Goal: Obtain resource: Download file/media

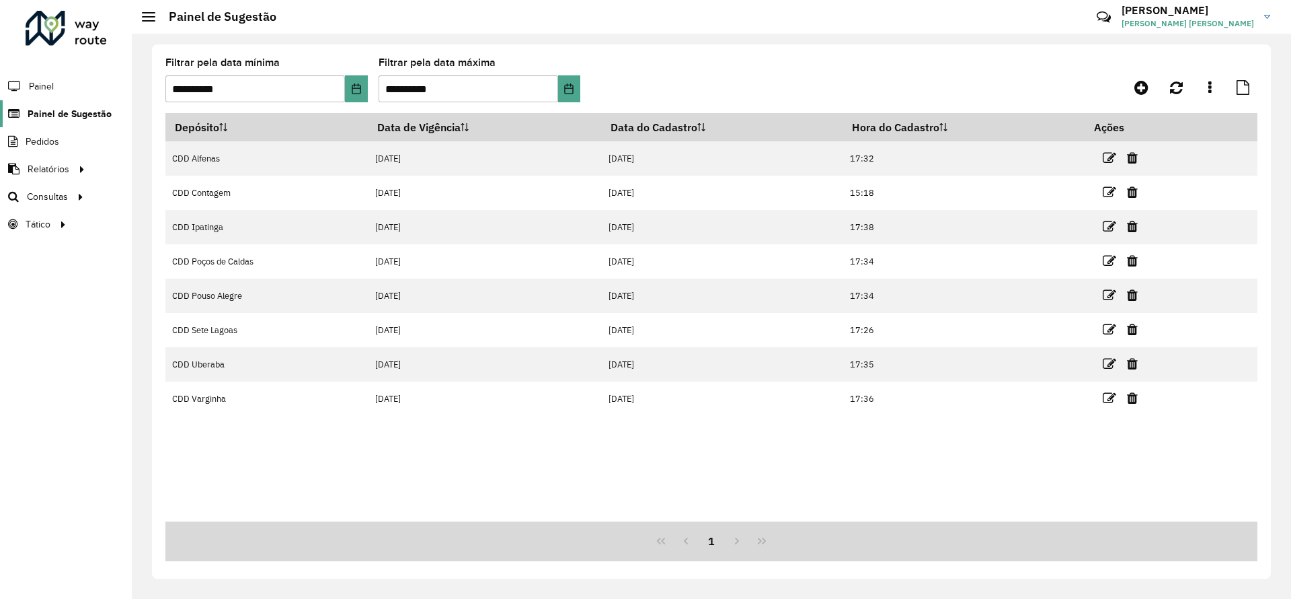
click at [73, 116] on span "Painel de Sugestão" at bounding box center [70, 114] width 84 height 14
click at [45, 139] on span "Pedidos" at bounding box center [43, 141] width 35 height 14
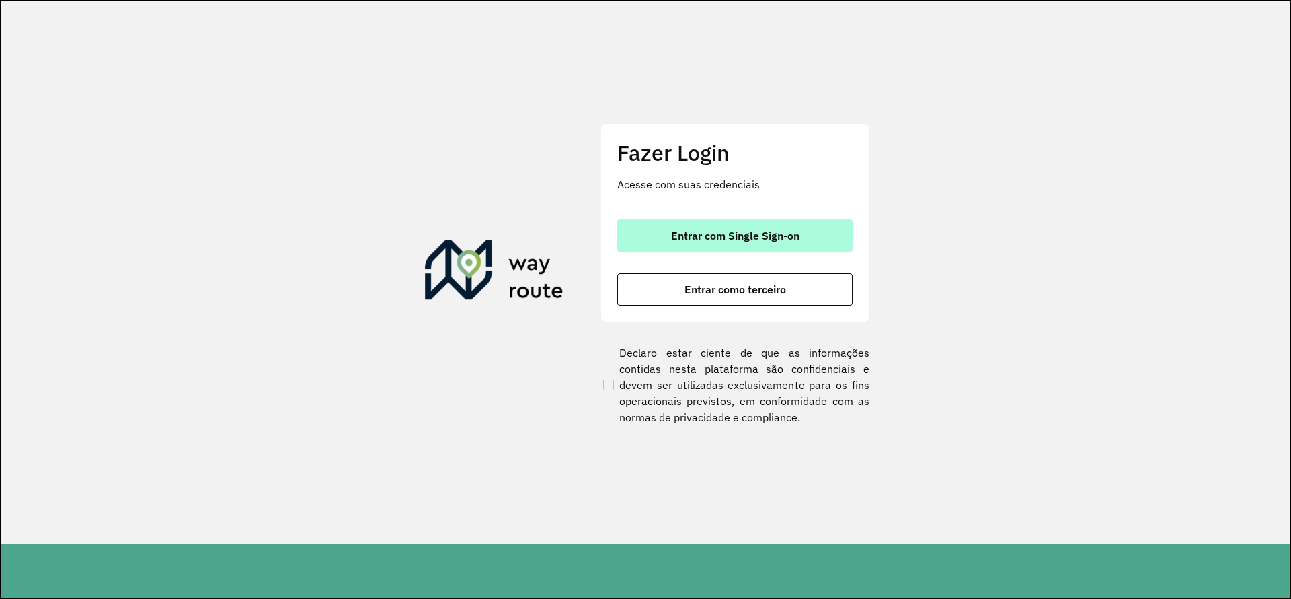
click at [804, 231] on button "Entrar com Single Sign-on" at bounding box center [734, 235] width 235 height 32
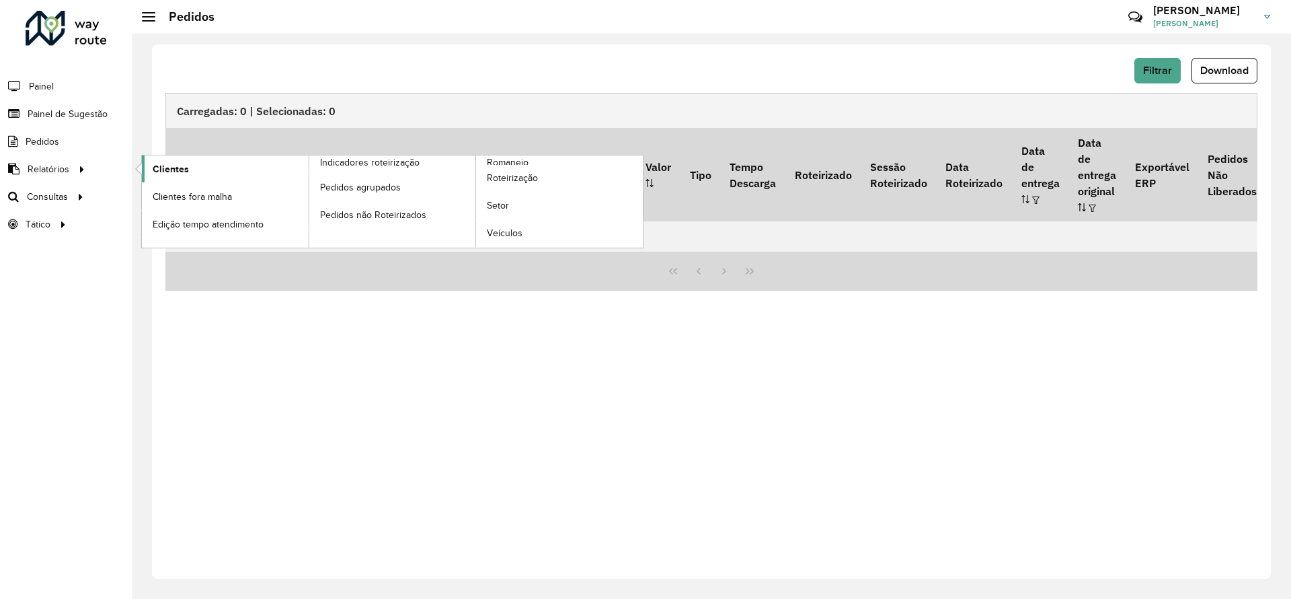
click at [192, 158] on link "Clientes" at bounding box center [225, 168] width 167 height 27
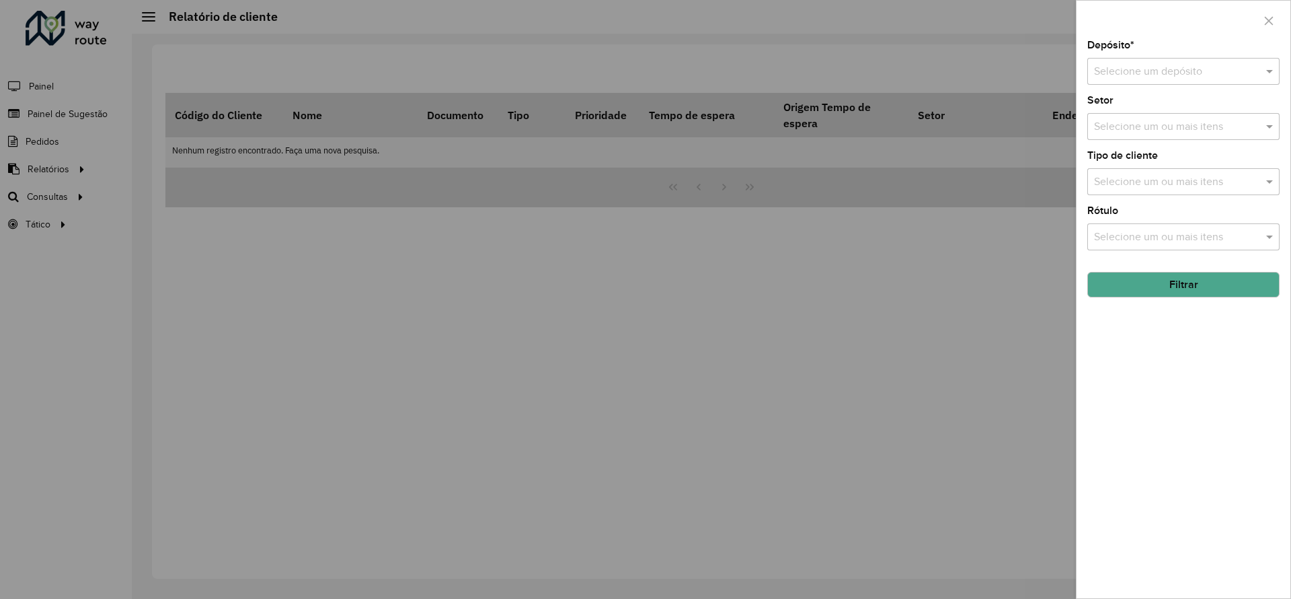
click at [1210, 68] on input "text" at bounding box center [1170, 72] width 152 height 16
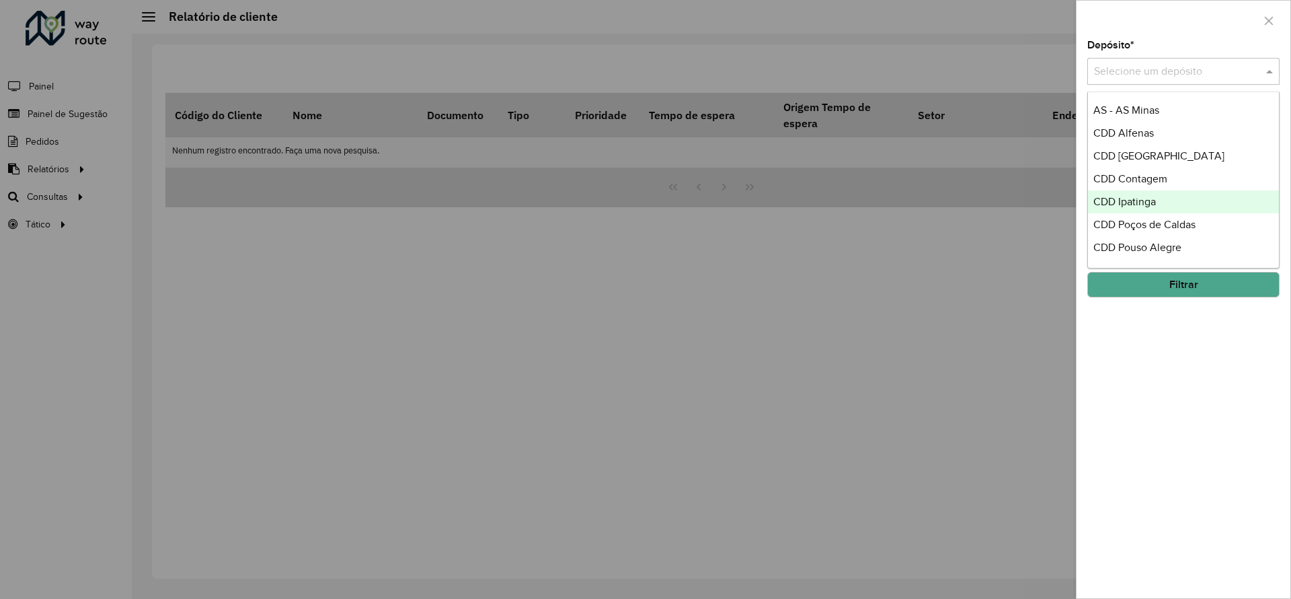
click at [1152, 196] on span "CDD Ipatinga" at bounding box center [1124, 201] width 63 height 11
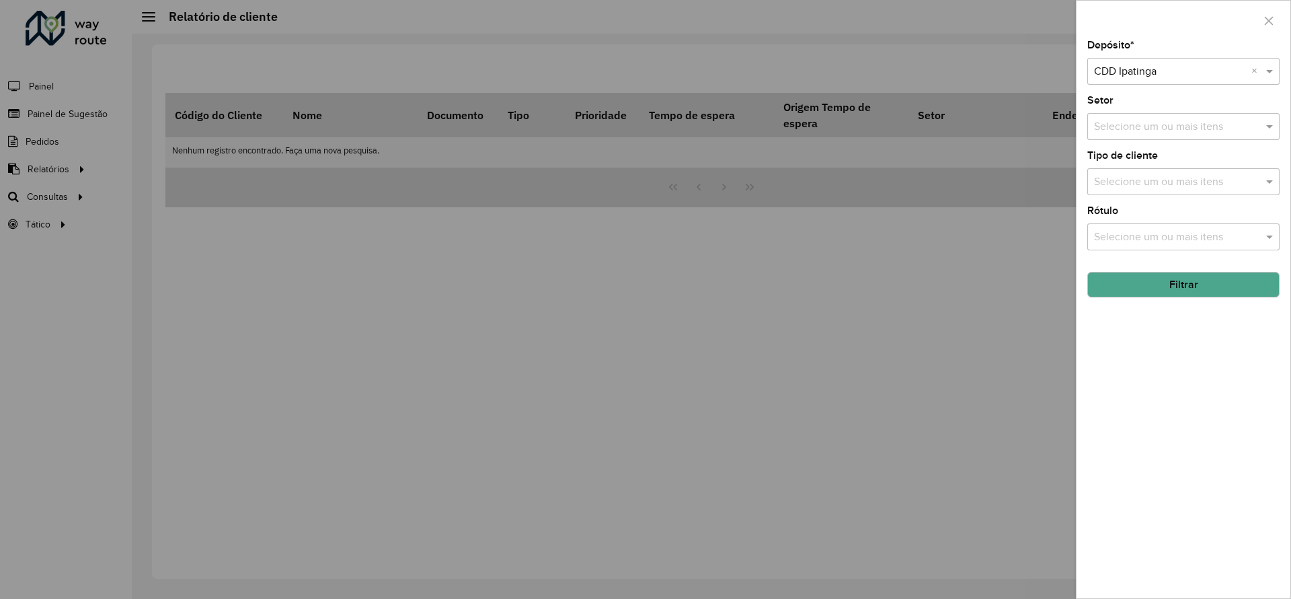
click at [1187, 284] on button "Filtrar" at bounding box center [1183, 285] width 192 height 26
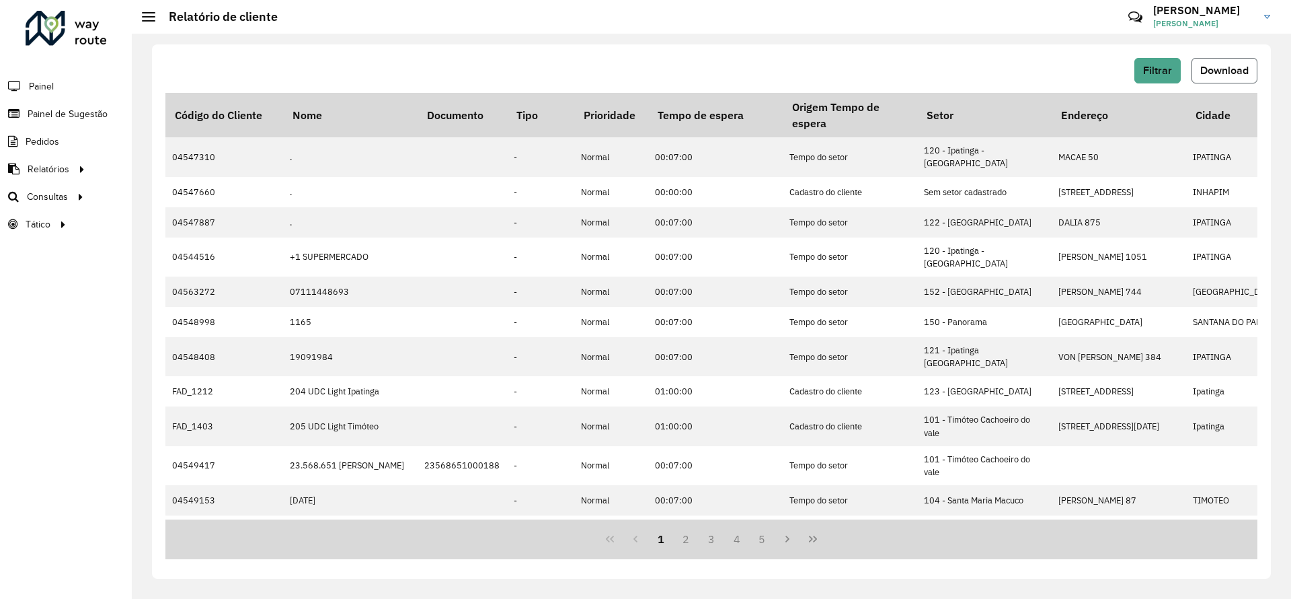
click at [1221, 65] on span "Download" at bounding box center [1224, 70] width 48 height 11
